Goal: Check status: Check status

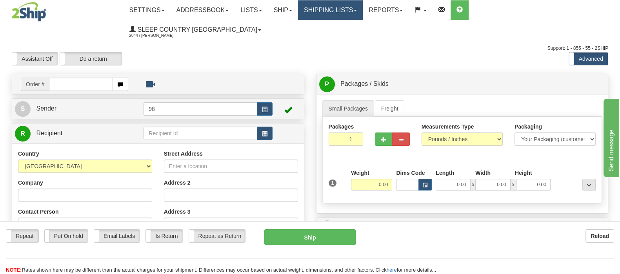
click at [363, 11] on link "Shipping lists" at bounding box center [330, 10] width 65 height 20
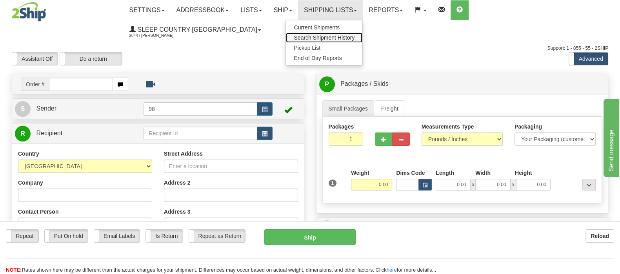
click at [355, 36] on span "Search Shipment History" at bounding box center [324, 38] width 61 height 6
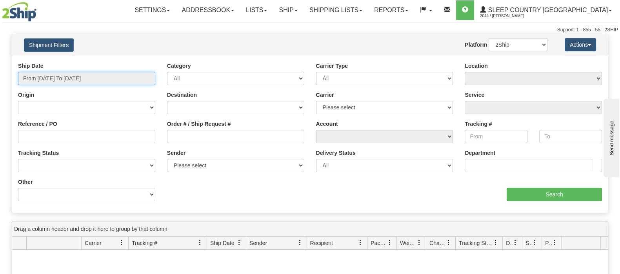
click at [77, 77] on input "From [DATE] To [DATE]" at bounding box center [86, 78] width 137 height 13
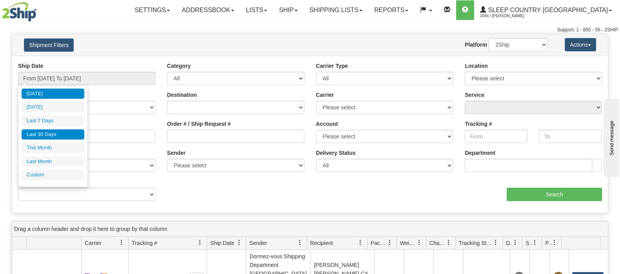
click at [67, 130] on li "Last 30 Days" at bounding box center [53, 135] width 63 height 11
type input "From [DATE] To [DATE]"
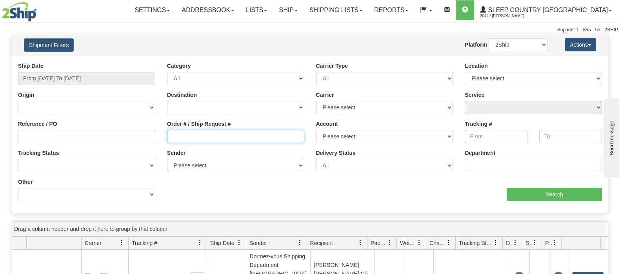
click at [210, 130] on input "Order # / Ship Request #" at bounding box center [235, 136] width 137 height 13
paste input "9000I049270"
type input "9000I049270"
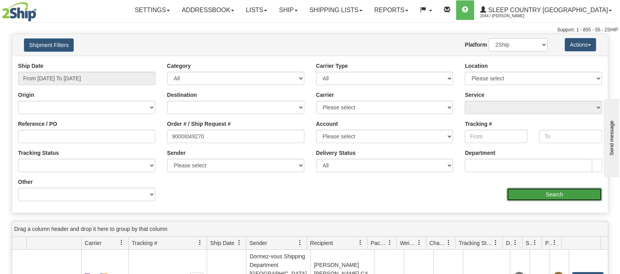
click at [575, 189] on input "Search" at bounding box center [554, 194] width 95 height 13
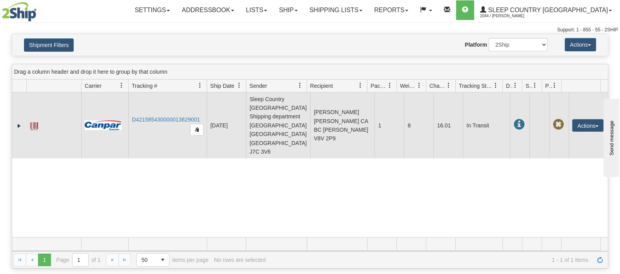
click at [167, 109] on td "D421585430000013629001" at bounding box center [167, 126] width 78 height 66
click at [166, 117] on link "D421585430000013629001" at bounding box center [166, 120] width 68 height 6
